Goal: Check status: Check status

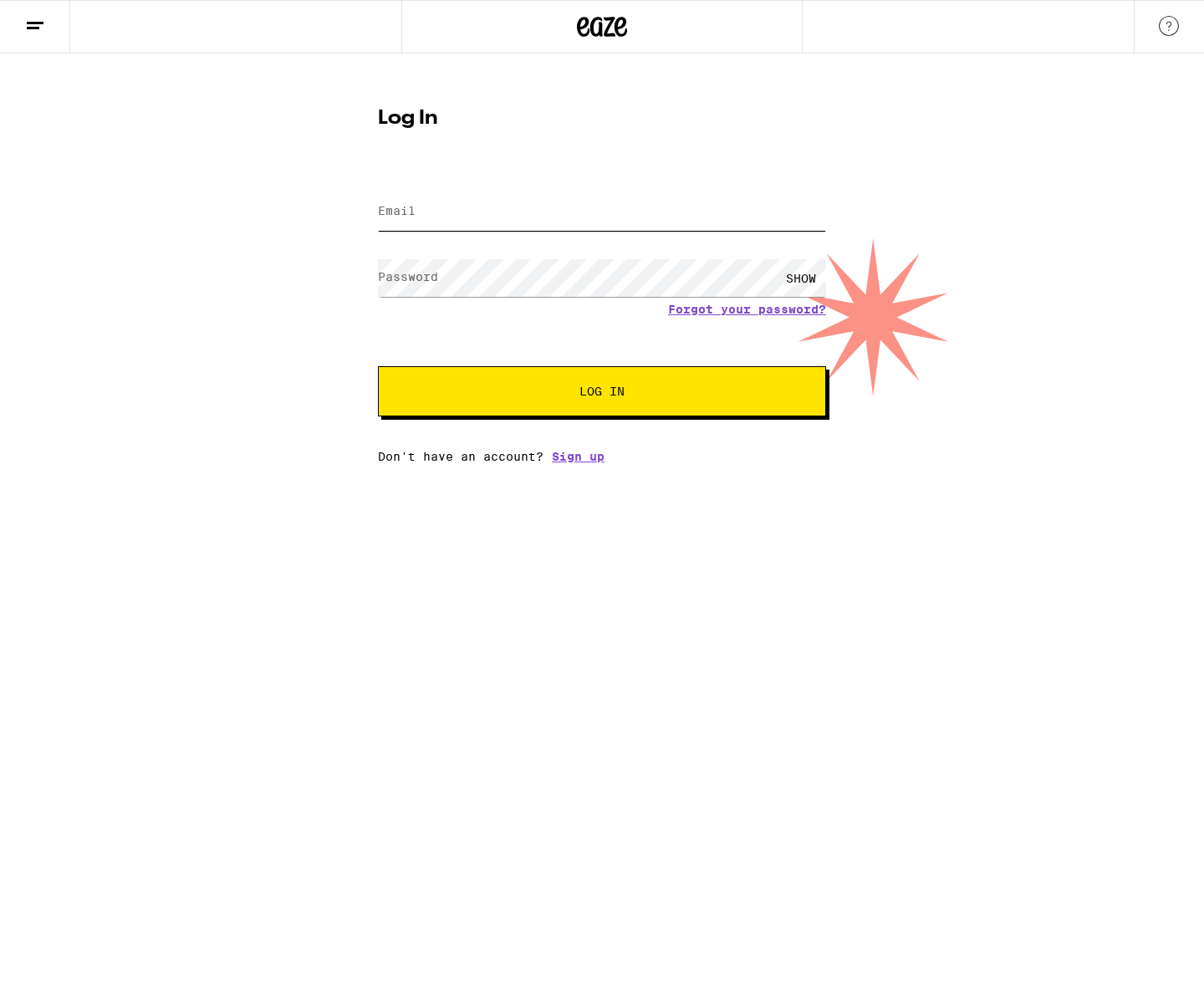
type input "[EMAIL_ADDRESS][DOMAIN_NAME]"
click at [615, 409] on button "Log In" at bounding box center [602, 391] width 449 height 50
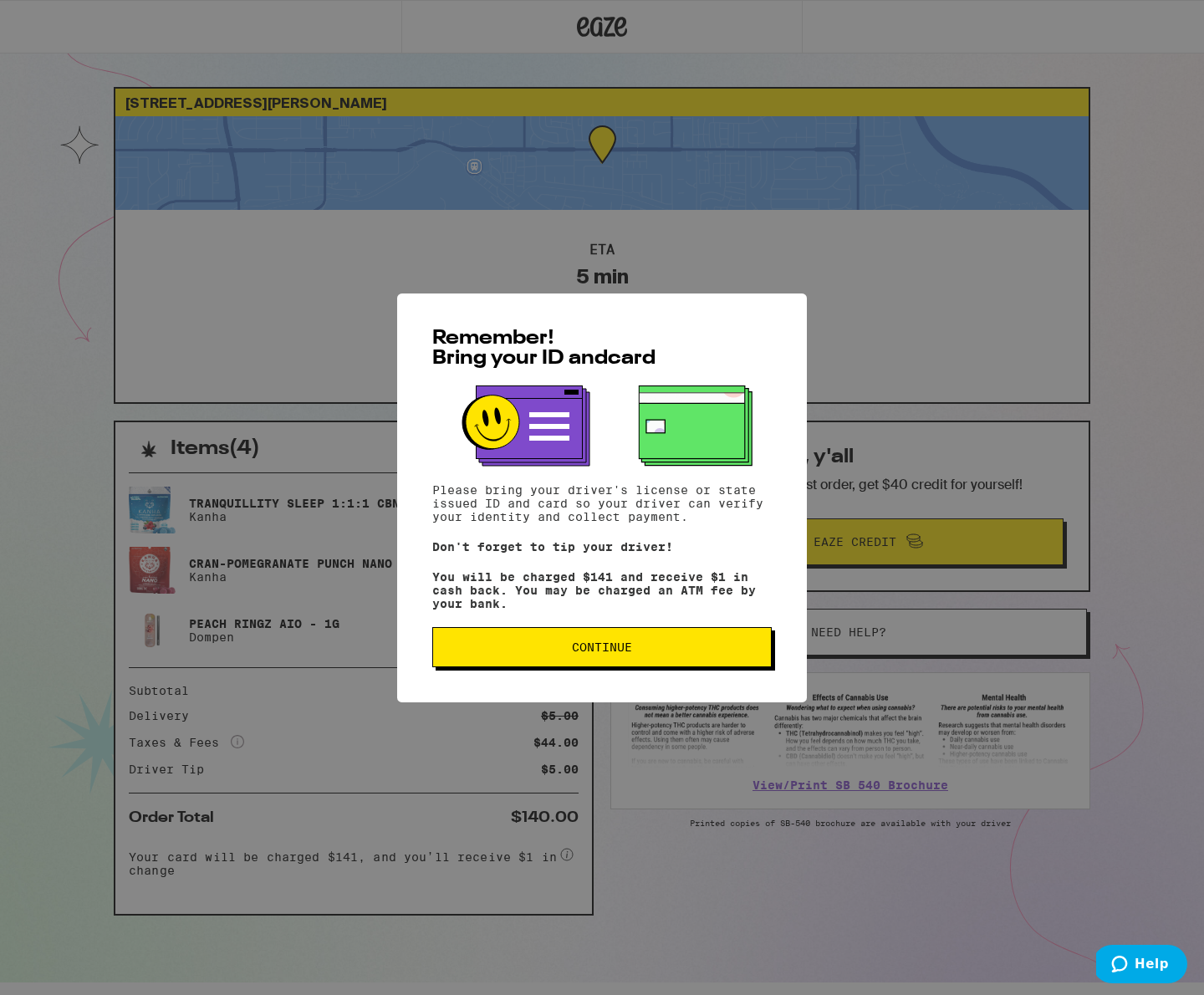
click at [531, 648] on span "Continue" at bounding box center [602, 647] width 311 height 12
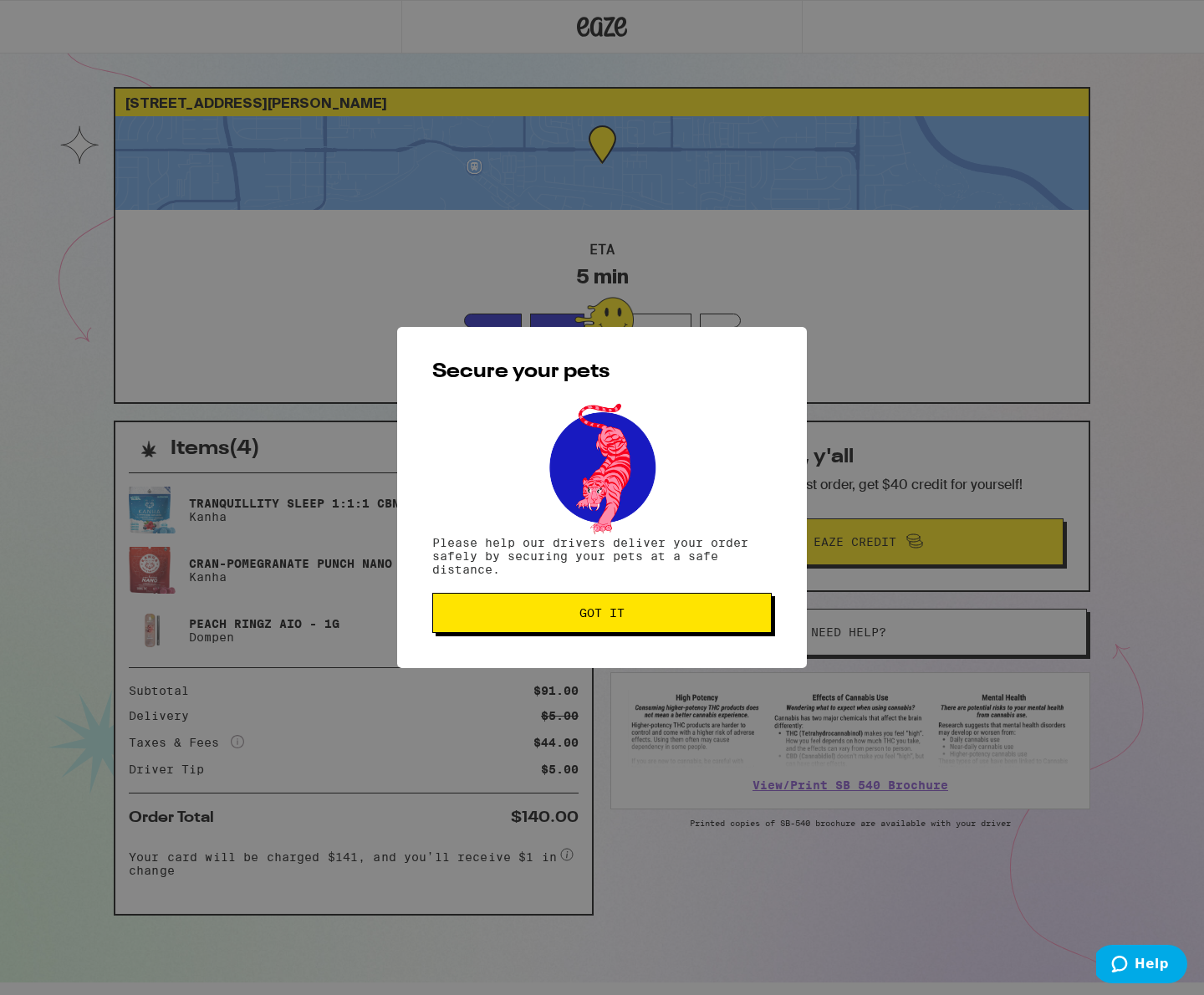
click at [540, 610] on span "Got it" at bounding box center [602, 613] width 311 height 12
